Goal: Task Accomplishment & Management: Manage account settings

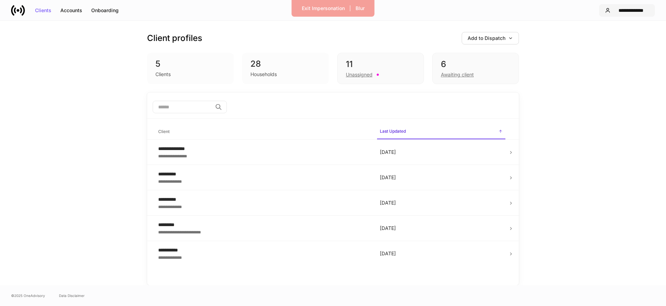
click at [619, 13] on button "**********" at bounding box center [627, 10] width 56 height 12
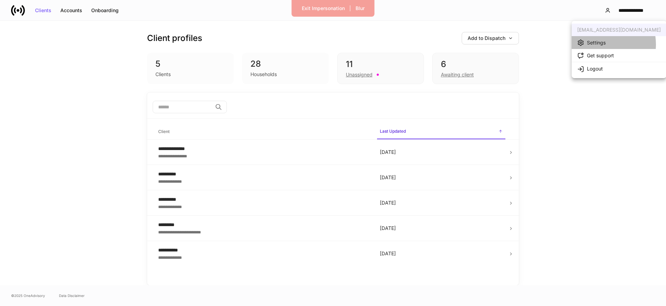
click at [598, 44] on div "Settings" at bounding box center [596, 42] width 19 height 7
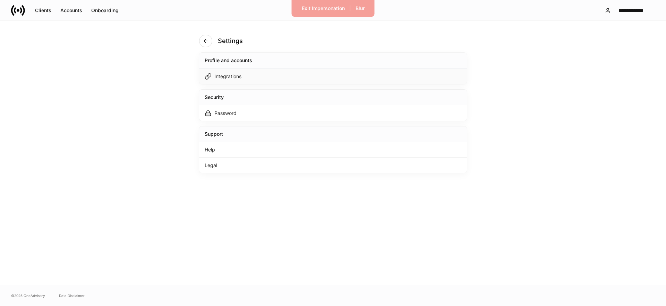
click at [266, 74] on div "Integrations" at bounding box center [333, 76] width 268 height 16
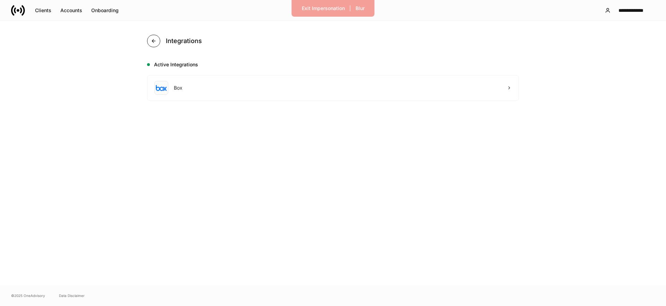
click at [156, 45] on button "button" at bounding box center [153, 41] width 13 height 12
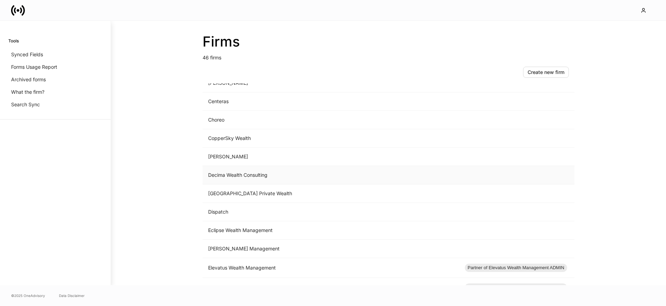
scroll to position [206, 0]
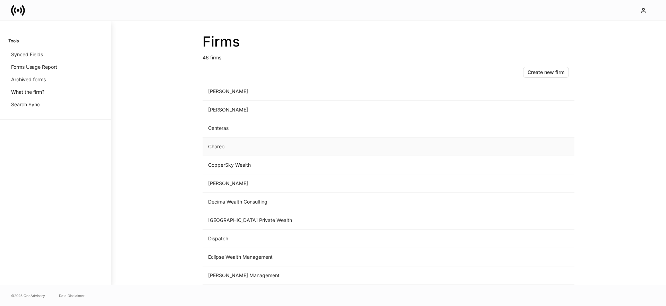
click at [236, 146] on td "Choreo" at bounding box center [331, 146] width 257 height 18
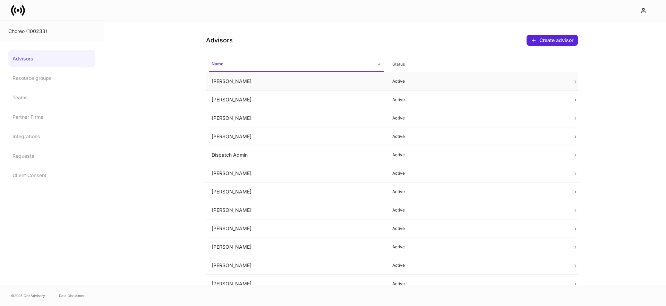
click at [269, 84] on td "[PERSON_NAME]" at bounding box center [296, 81] width 181 height 18
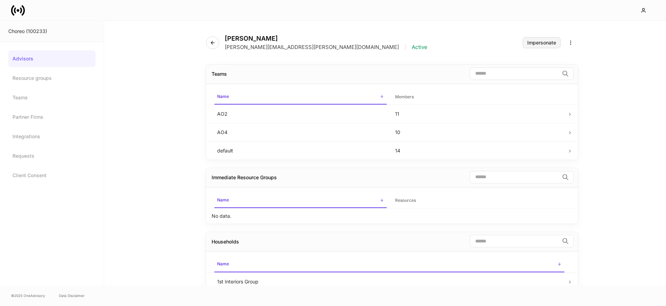
click at [531, 44] on div "Impersonate" at bounding box center [542, 42] width 29 height 5
